Goal: Check status

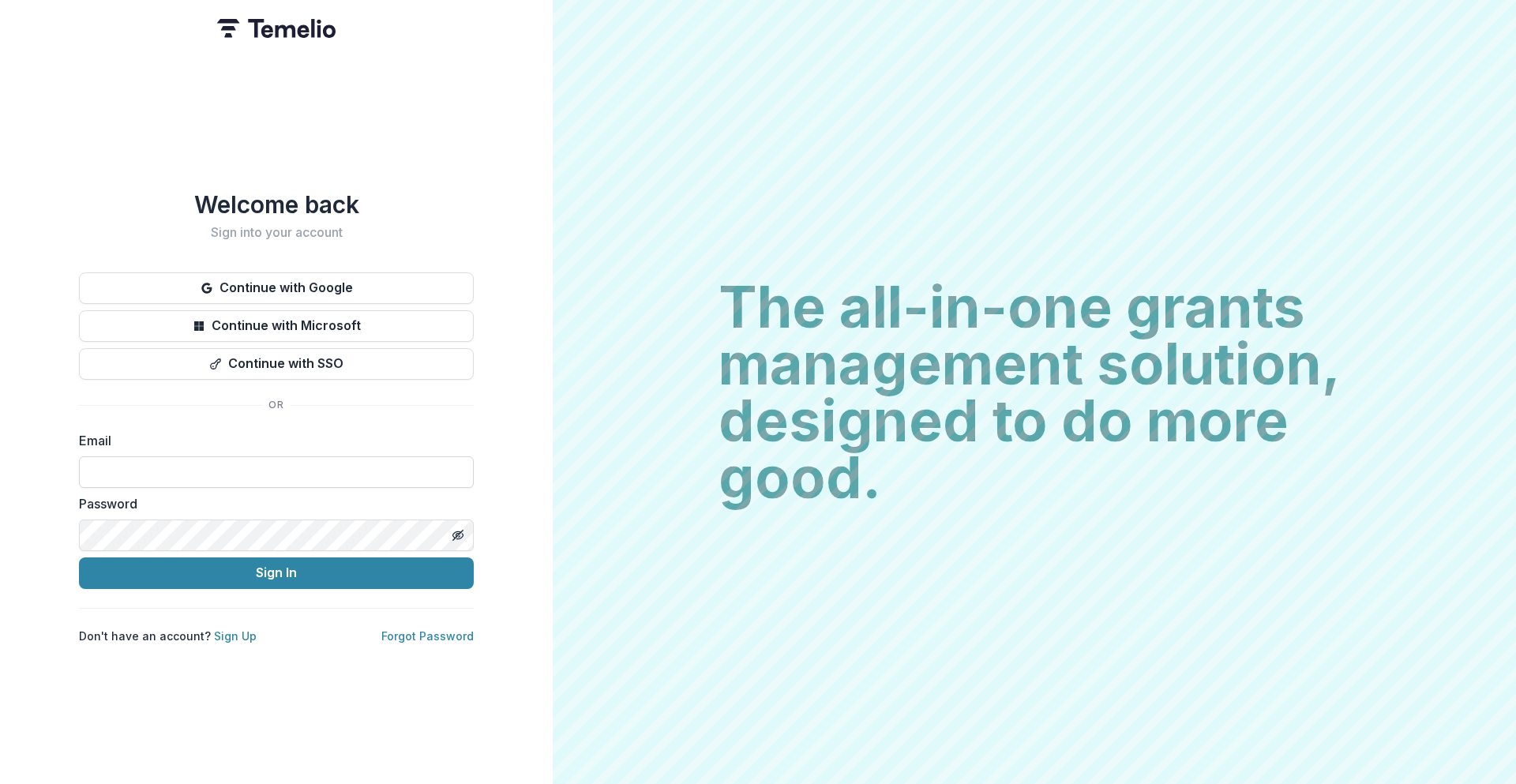
click at [210, 466] on input at bounding box center [276, 472] width 395 height 31
type input "**********"
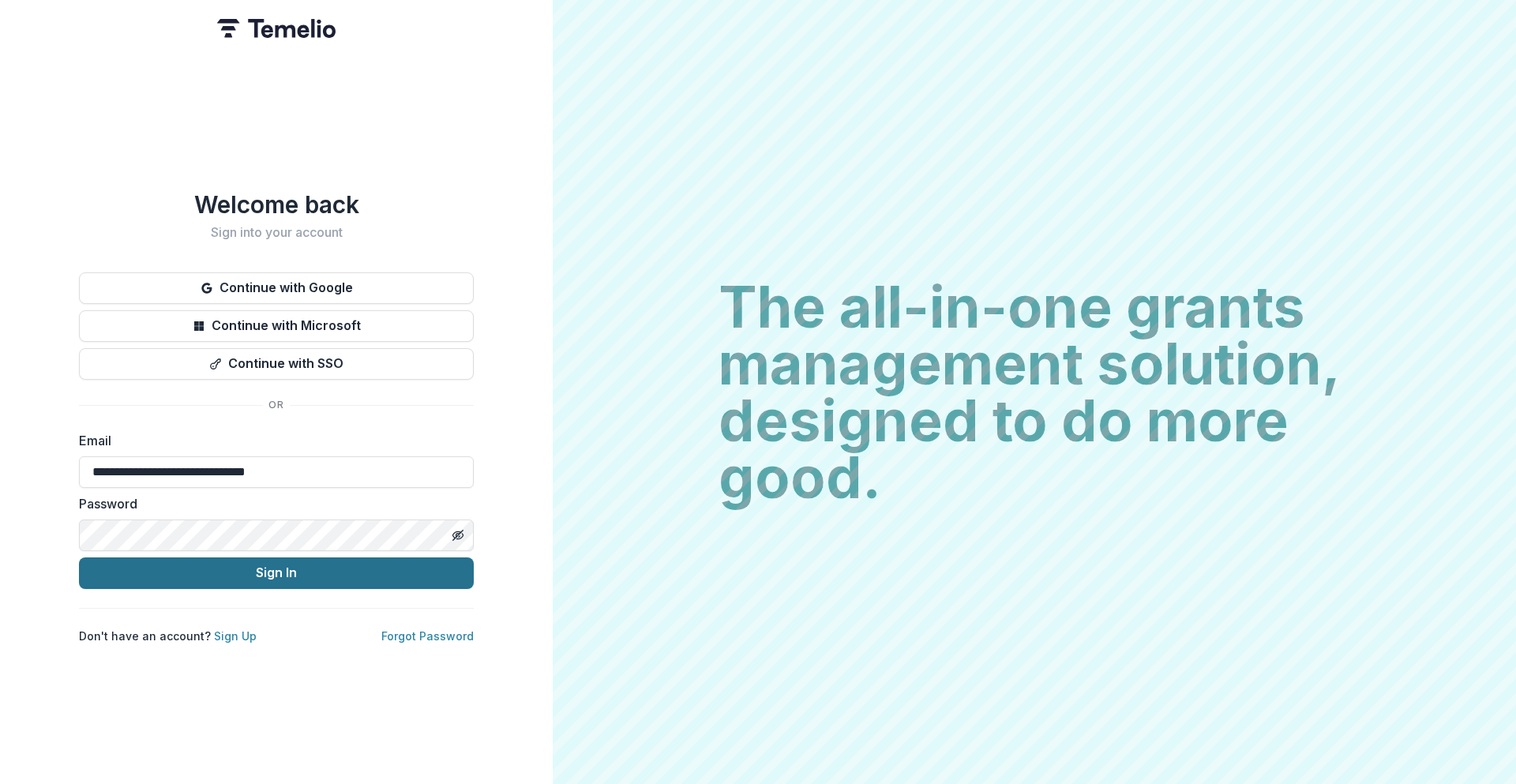
click at [276, 579] on button "Sign In" at bounding box center [276, 573] width 395 height 31
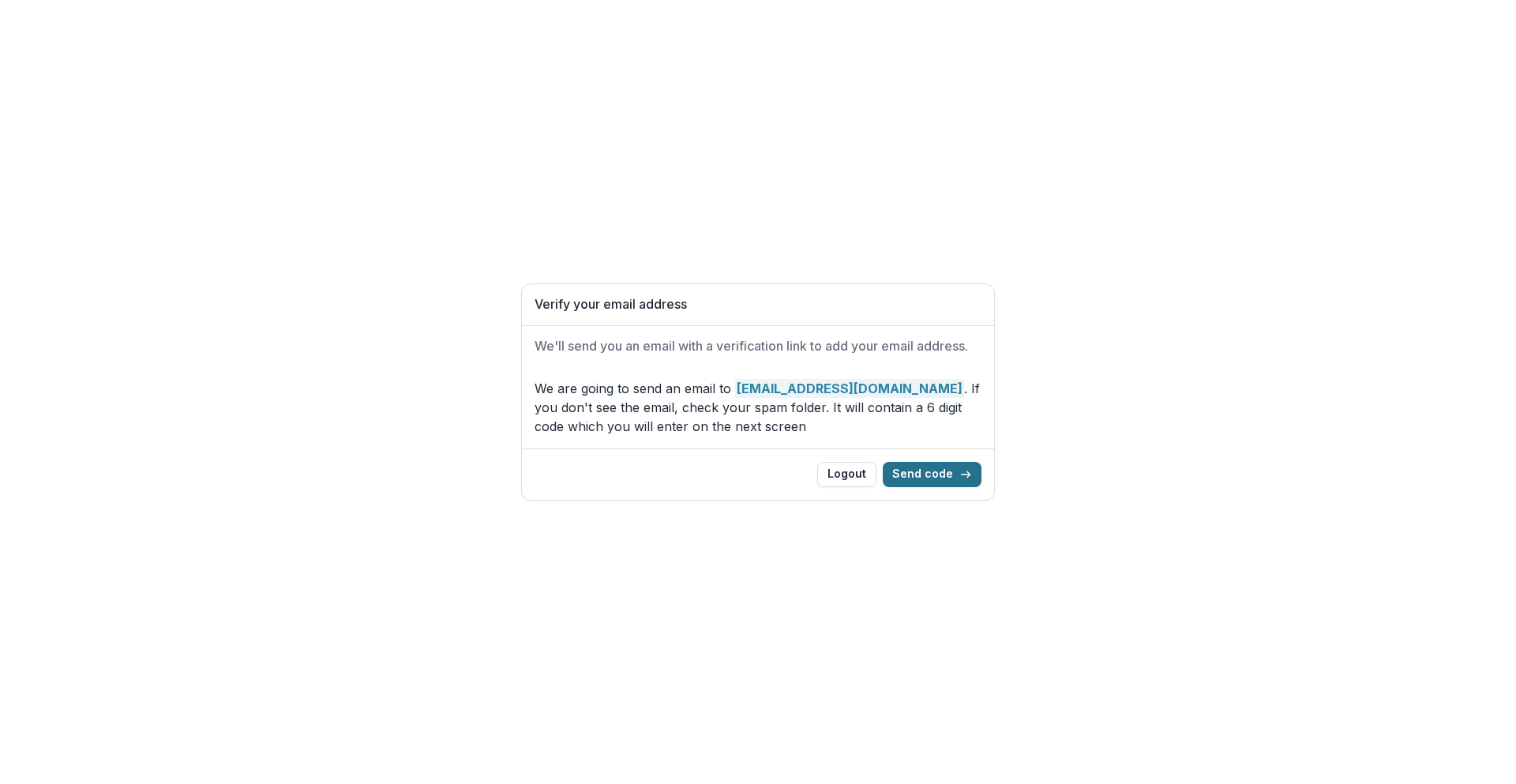
click at [916, 475] on button "Send code" at bounding box center [933, 474] width 99 height 26
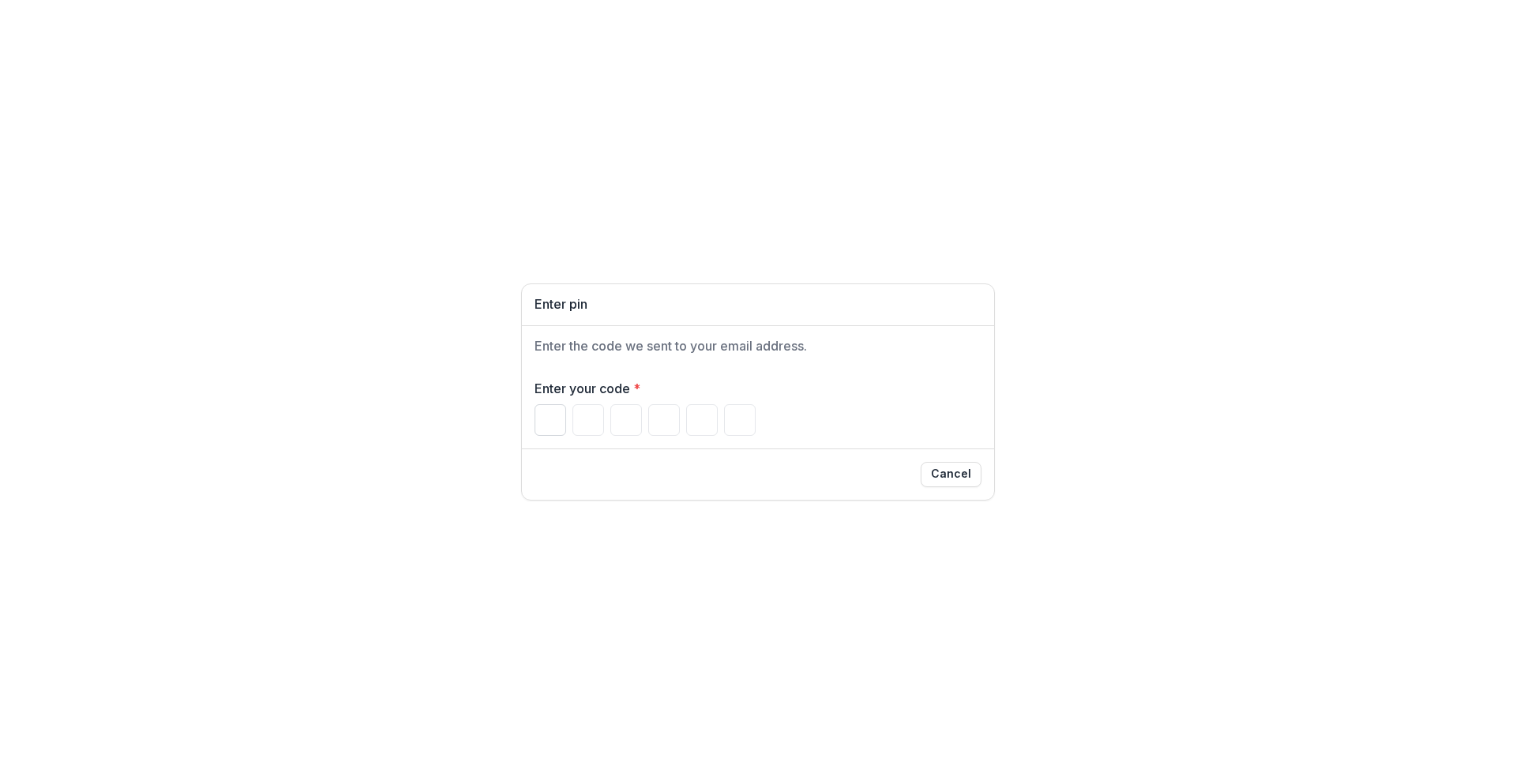
click at [558, 430] on input "Please enter your pin code" at bounding box center [550, 420] width 31 height 31
paste input "******"
type input "*"
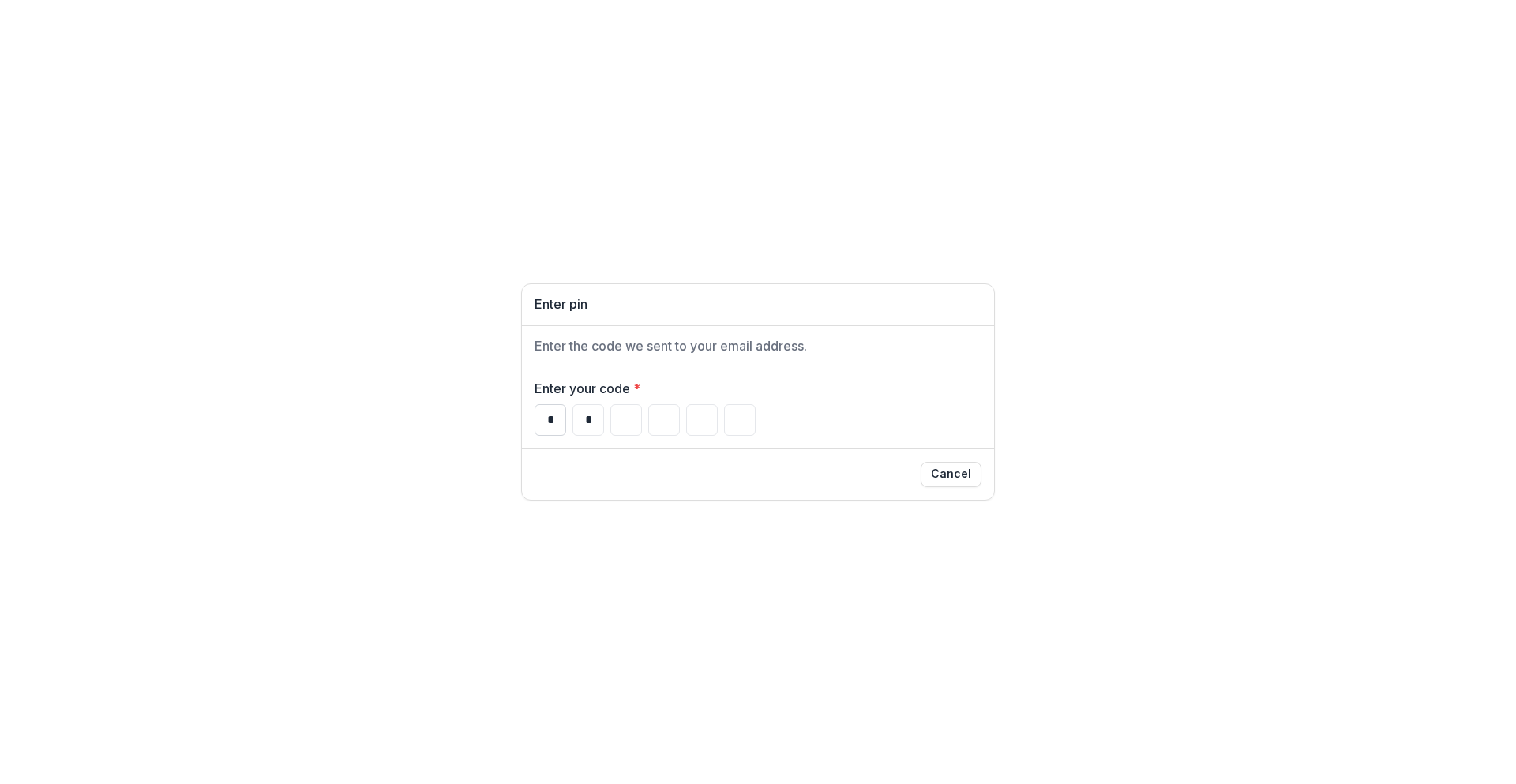
type input "*"
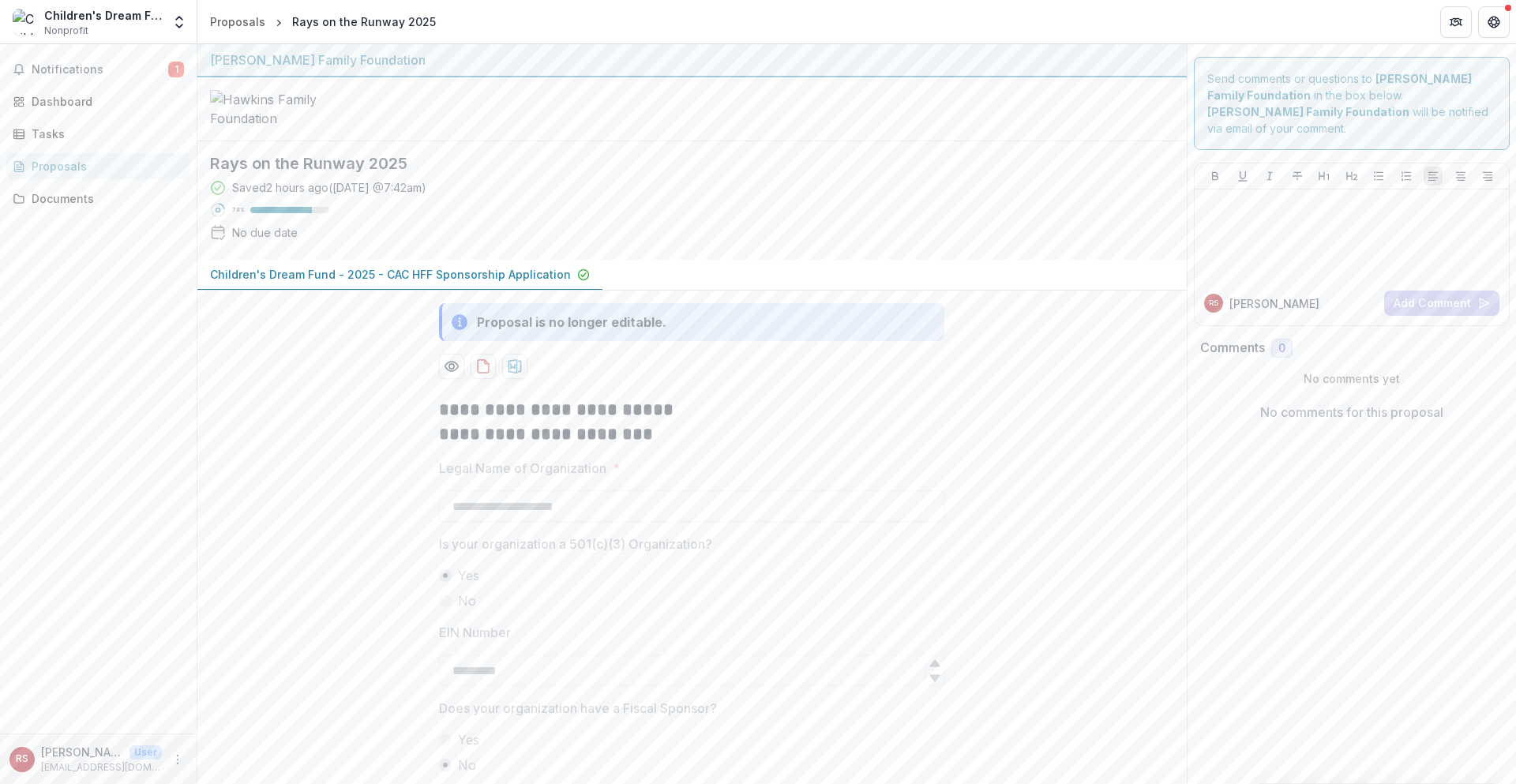
drag, startPoint x: 69, startPoint y: 67, endPoint x: 196, endPoint y: 69, distance: 127.0
click at [69, 67] on span "Notifications" at bounding box center [100, 69] width 137 height 13
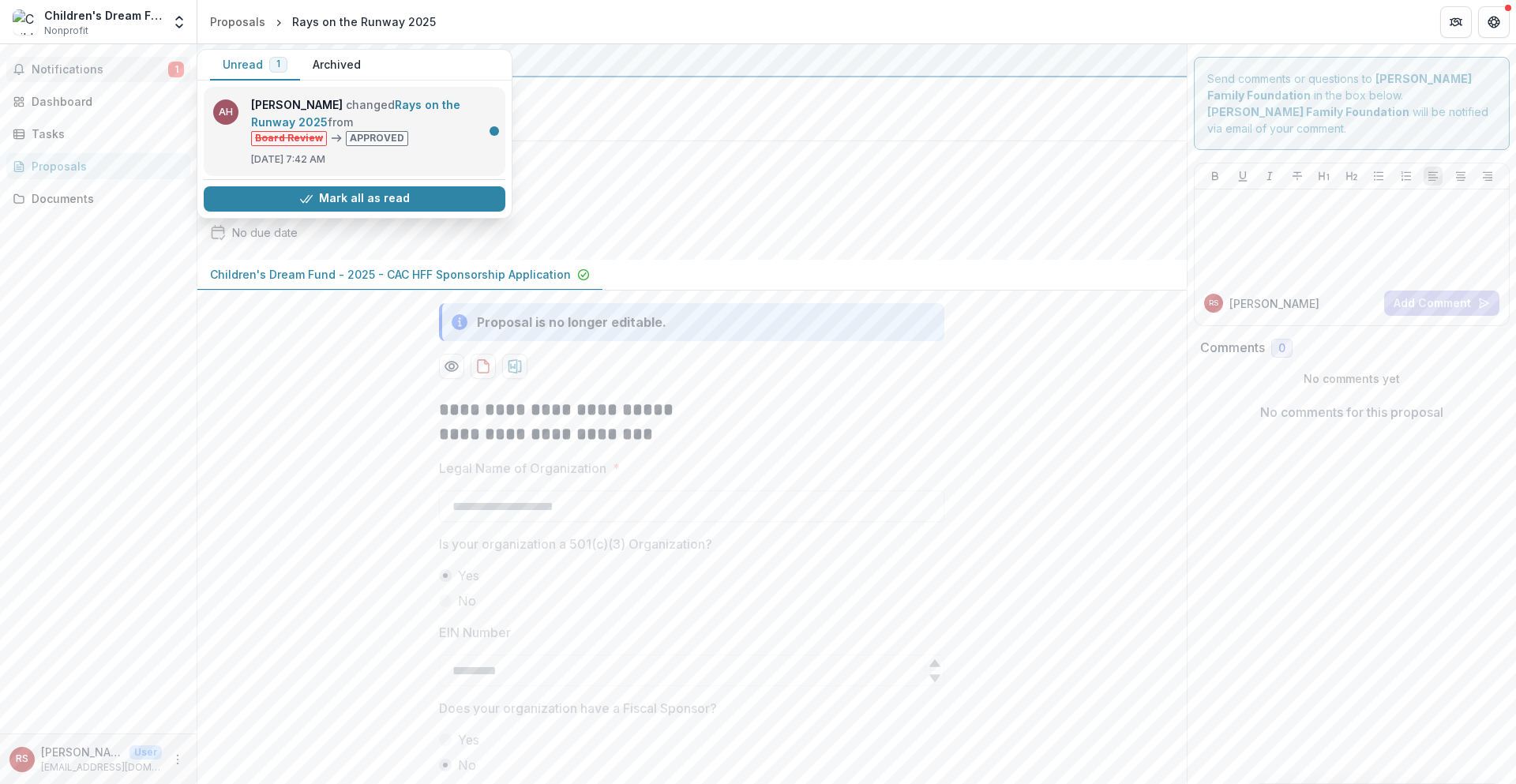
click at [377, 110] on link "Rays on the Runway 2025" at bounding box center [356, 113] width 209 height 30
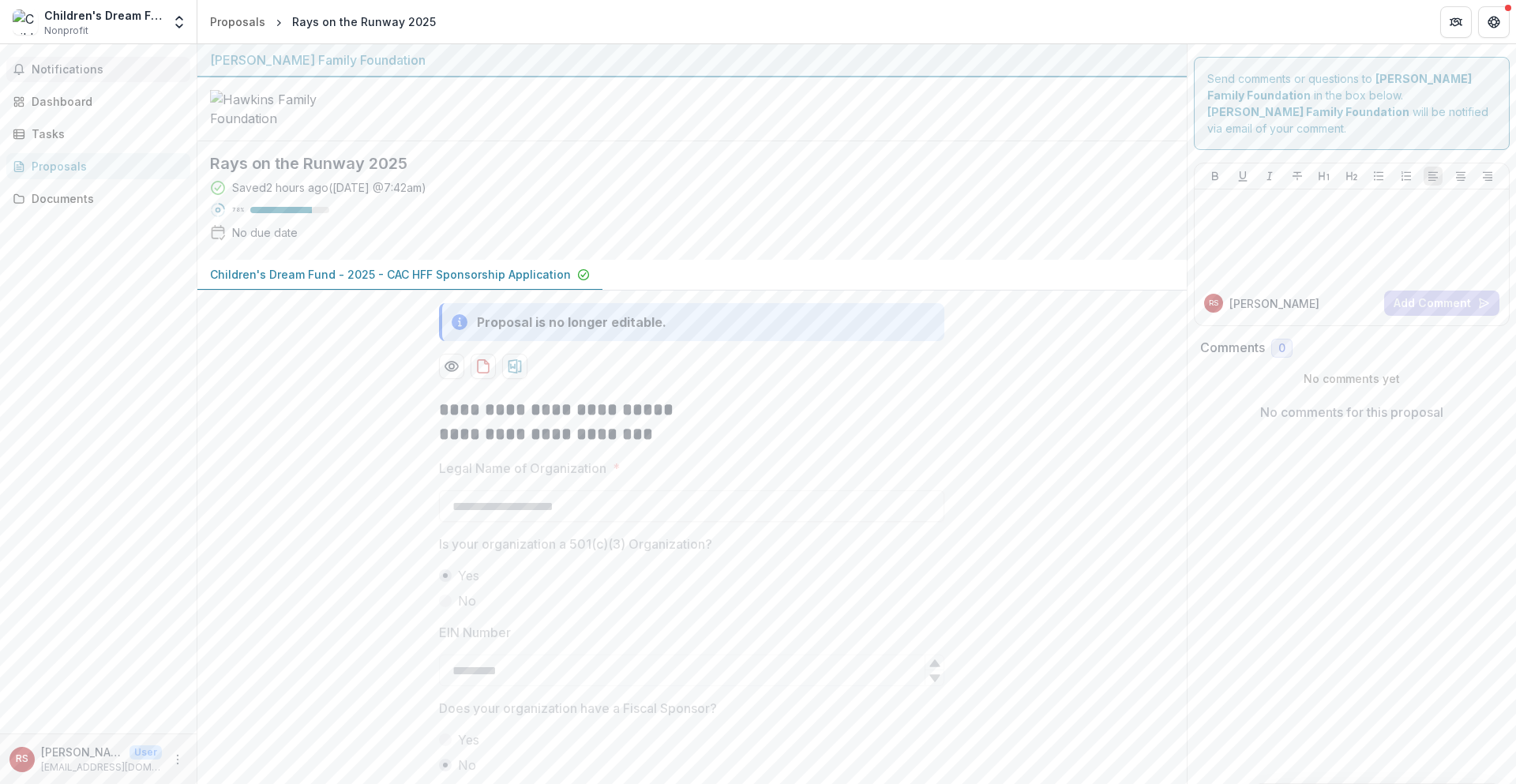
click at [71, 77] on button "Notifications" at bounding box center [98, 69] width 184 height 26
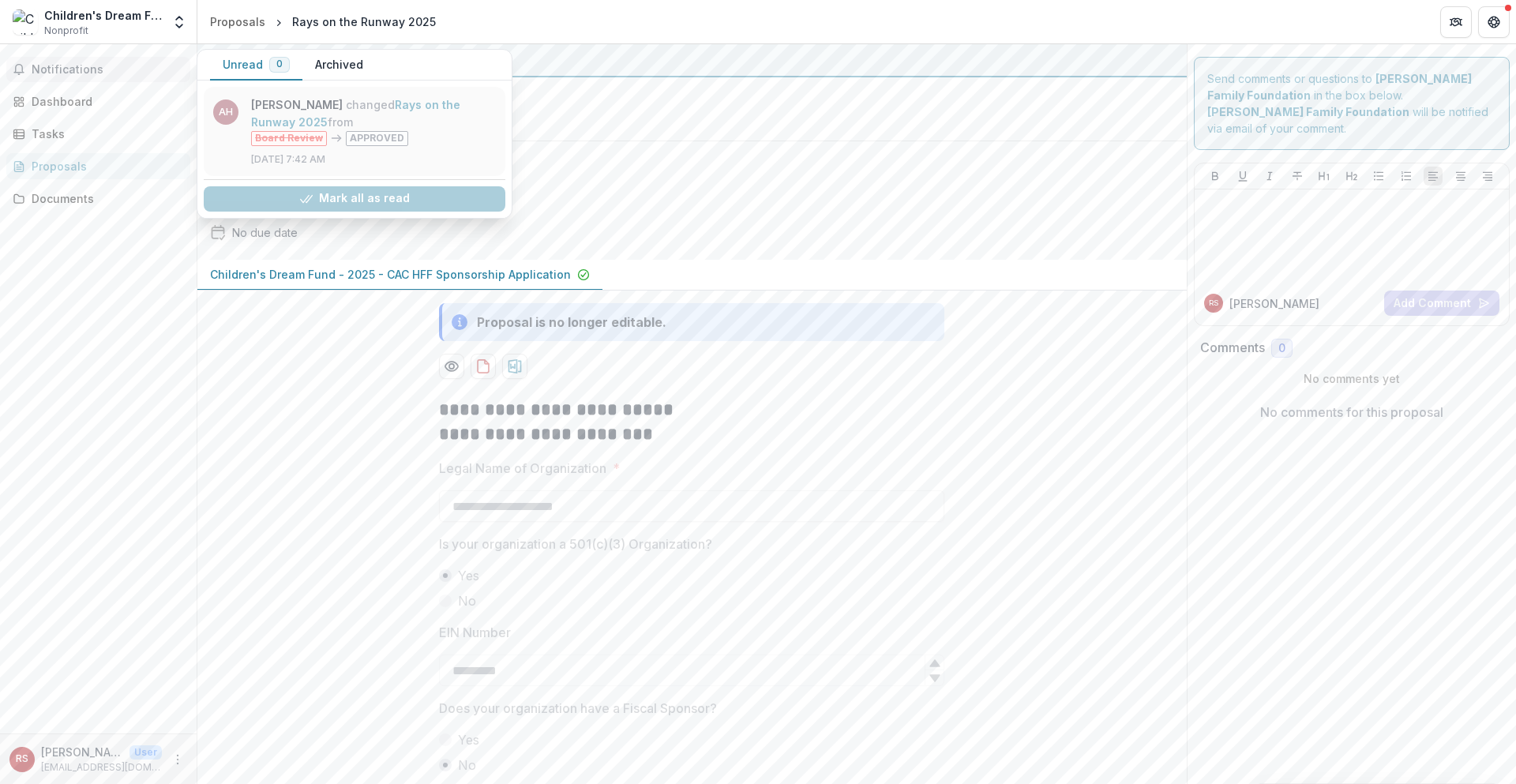
click at [336, 127] on link "Rays on the Runway 2025" at bounding box center [356, 113] width 209 height 30
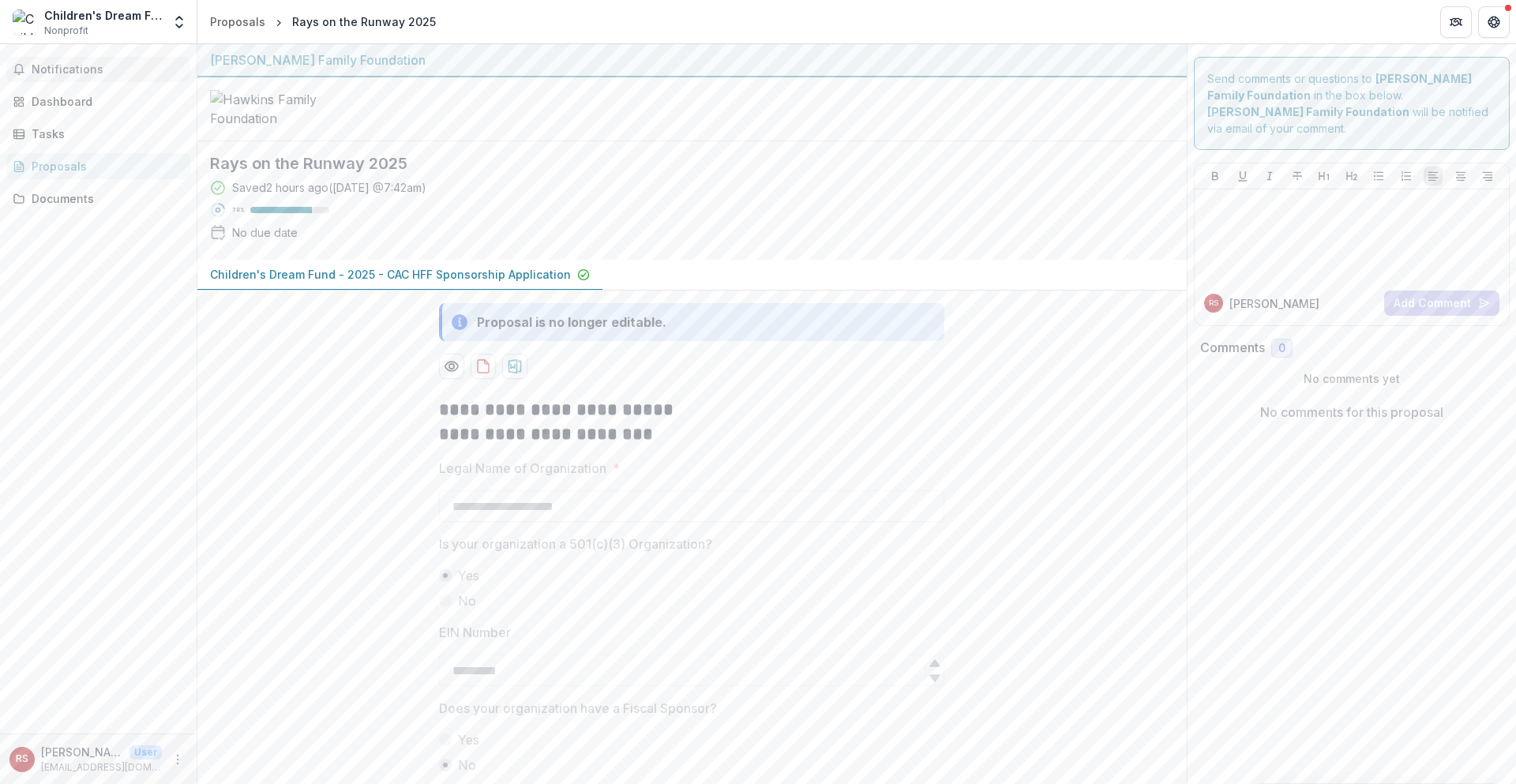
click at [78, 78] on button "Notifications" at bounding box center [98, 69] width 184 height 26
click at [83, 104] on div "Dashboard" at bounding box center [105, 101] width 147 height 16
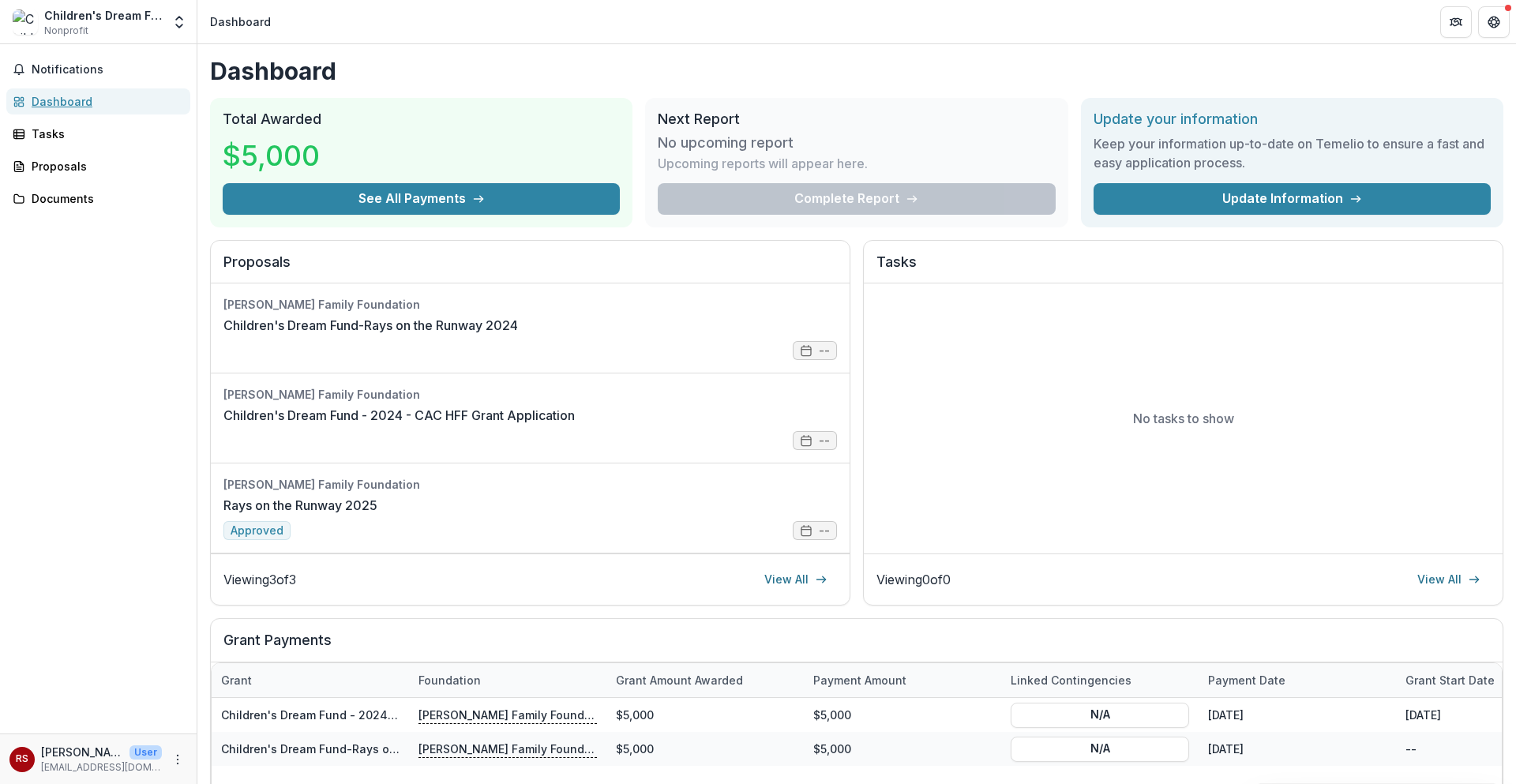
scroll to position [184, 0]
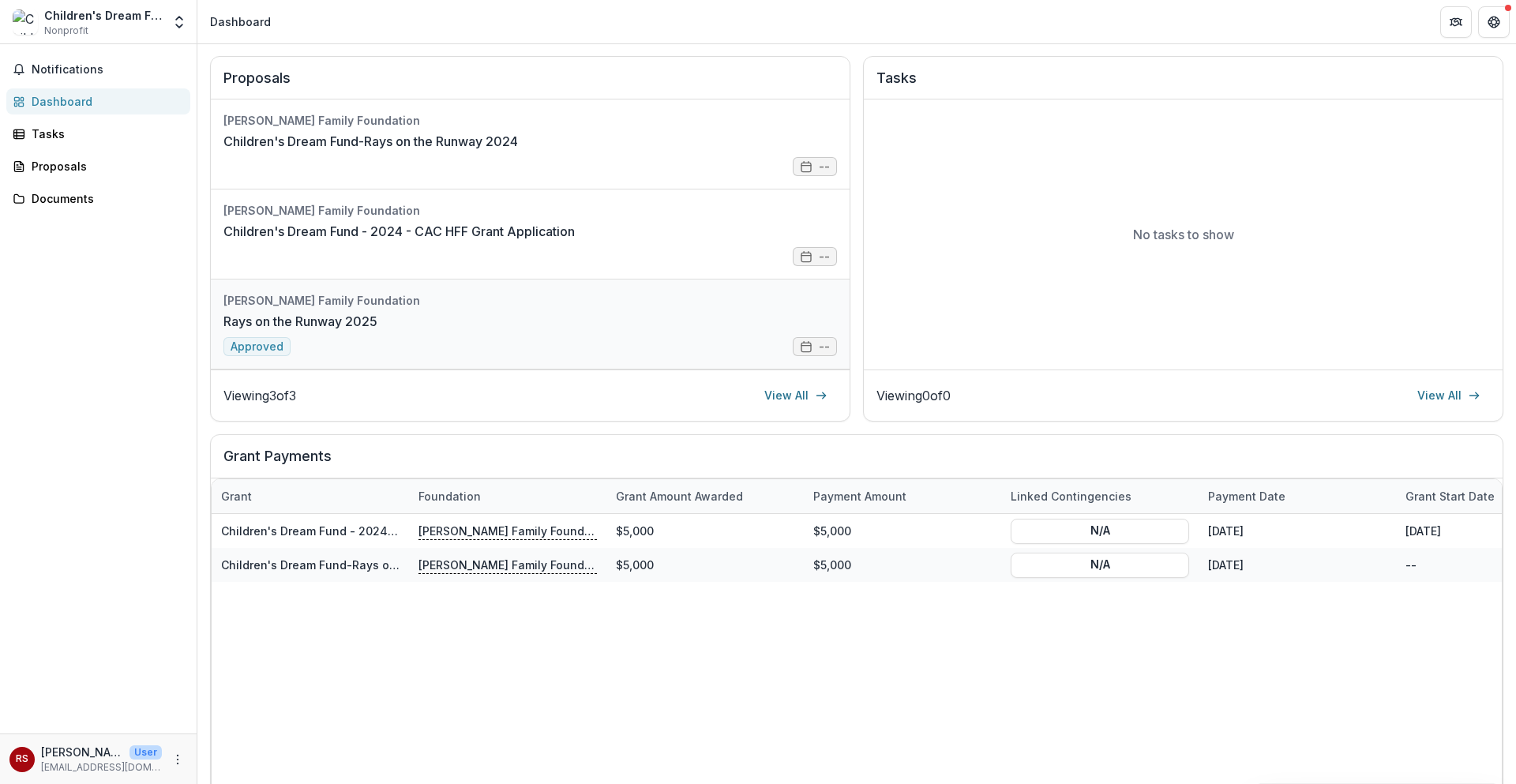
click at [296, 320] on link "Rays on the Runway 2025" at bounding box center [301, 322] width 154 height 19
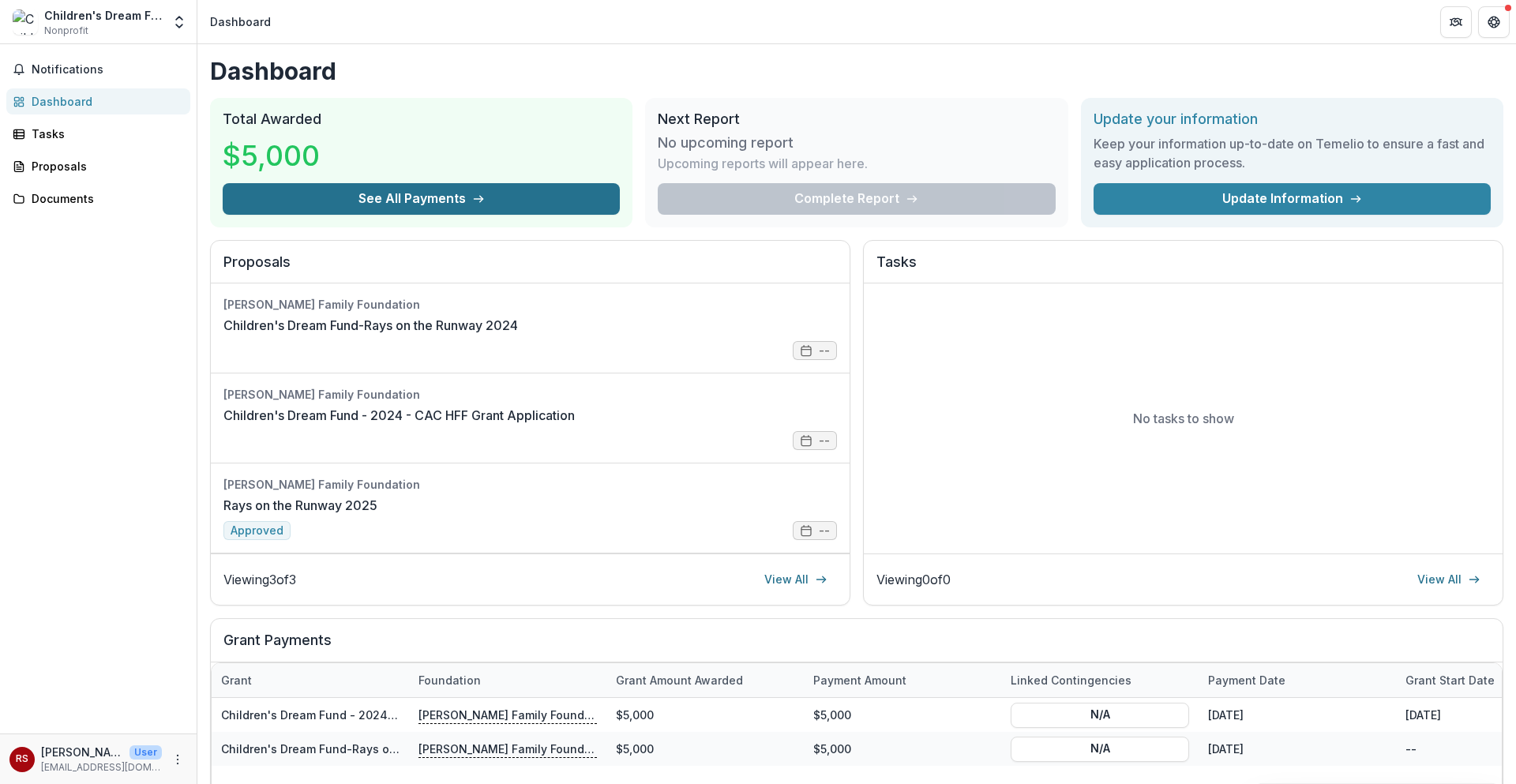
click at [580, 192] on button "See All Payments" at bounding box center [421, 199] width 397 height 31
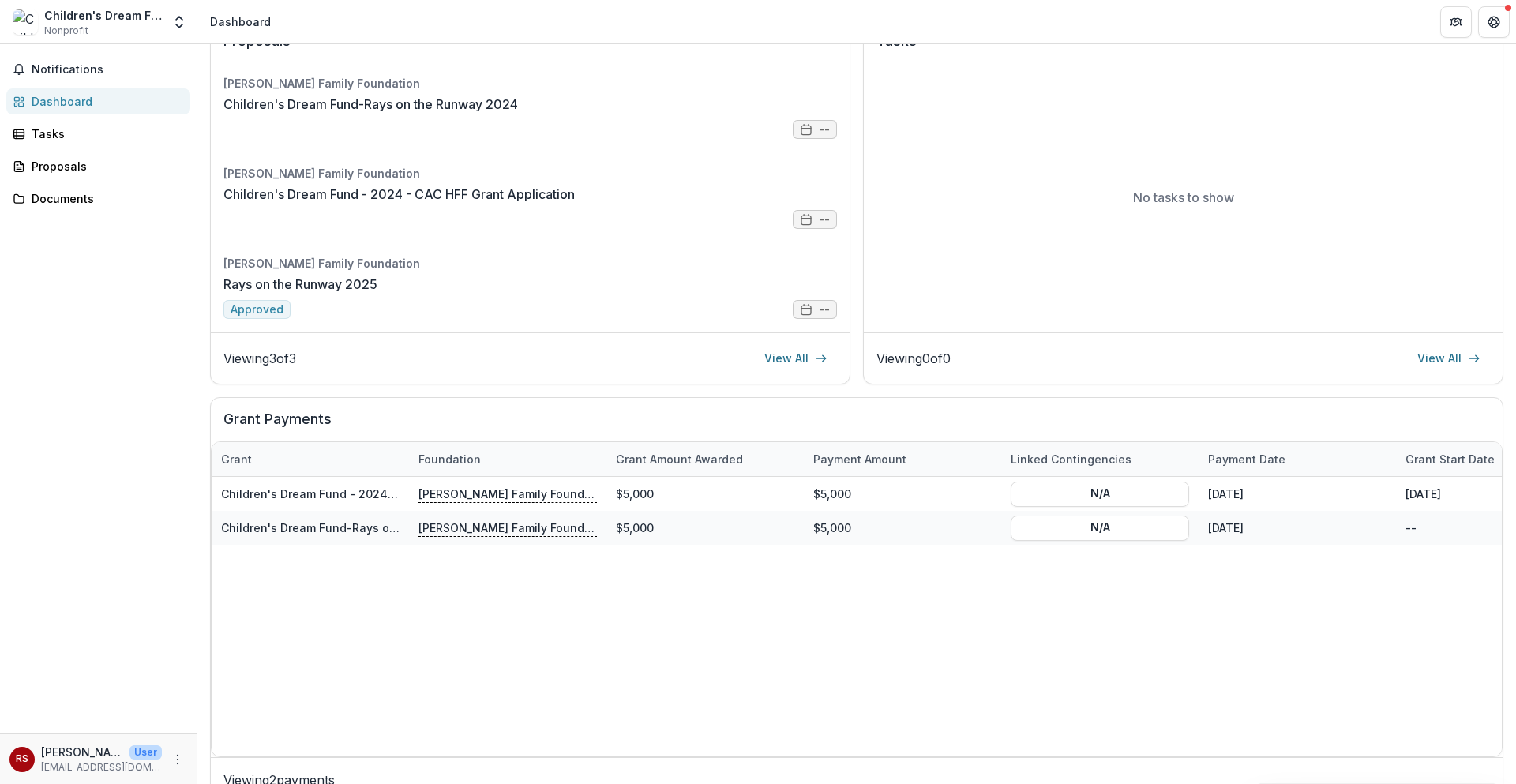
scroll to position [240, 0]
